Goal: Find specific page/section: Find specific page/section

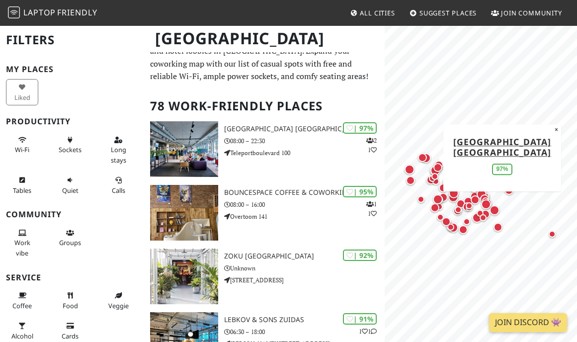
scroll to position [18, 0]
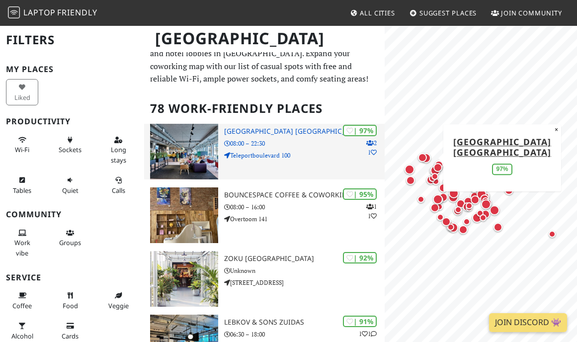
click at [251, 129] on h3 "[GEOGRAPHIC_DATA] [GEOGRAPHIC_DATA]" at bounding box center [304, 131] width 160 height 8
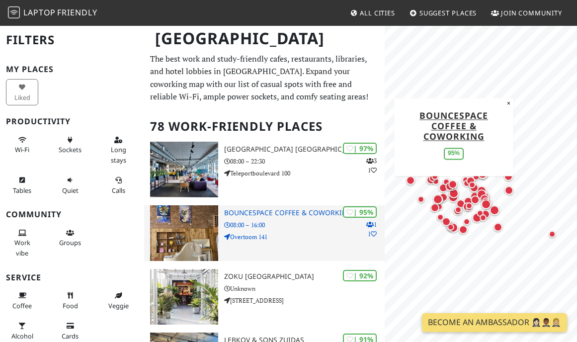
click at [179, 229] on img at bounding box center [184, 233] width 68 height 56
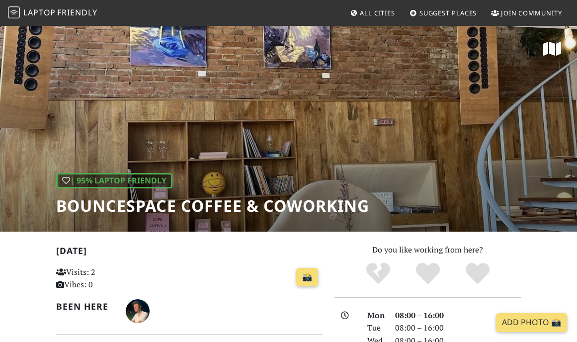
click at [338, 128] on div "| 95% Laptop Friendly BounceSpace Coffee & Coworking" at bounding box center [288, 128] width 577 height 207
